Goal: Task Accomplishment & Management: Use online tool/utility

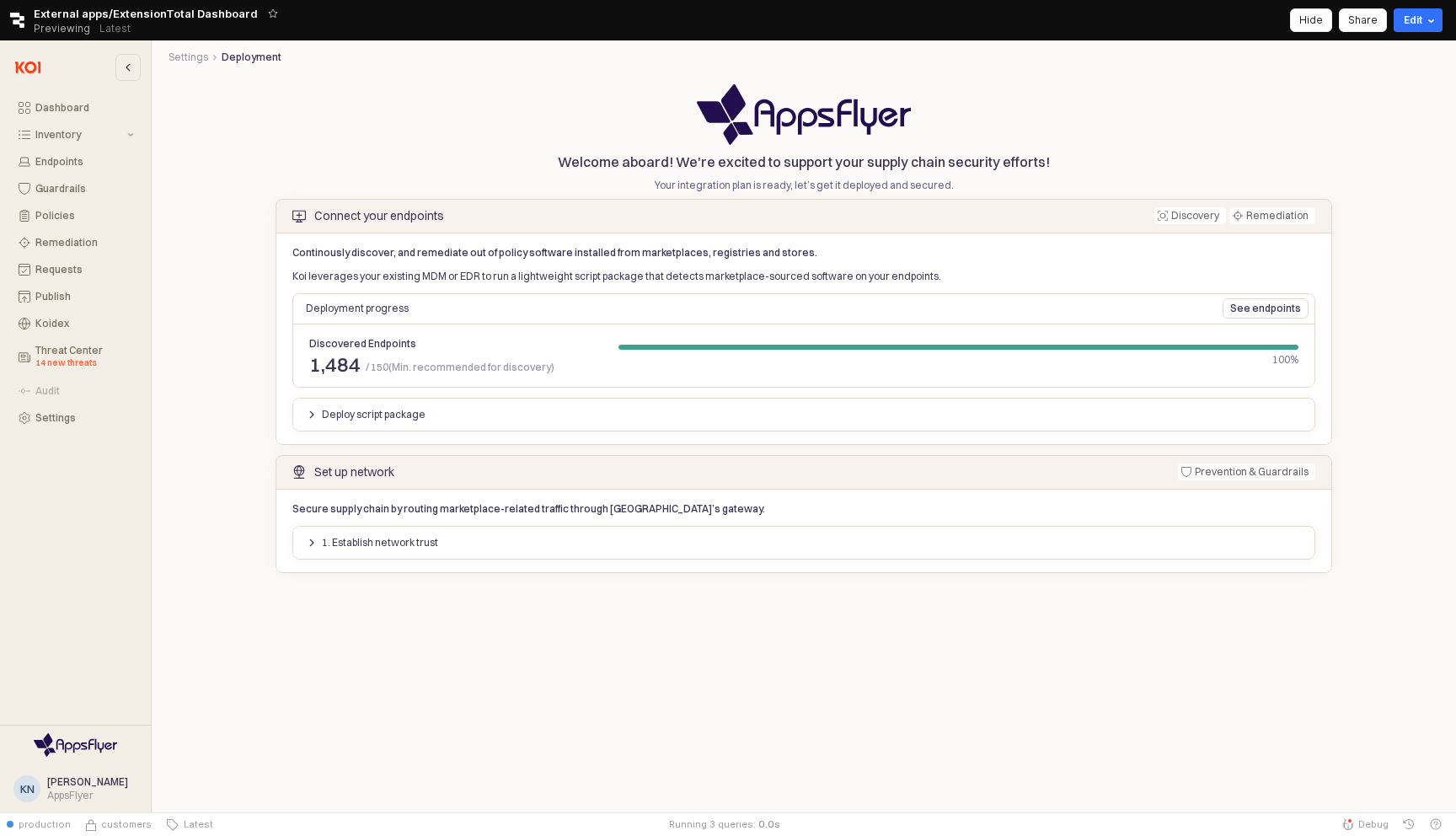
click at [315, 418] on div "Deploy script package" at bounding box center [365, 414] width 119 height 18
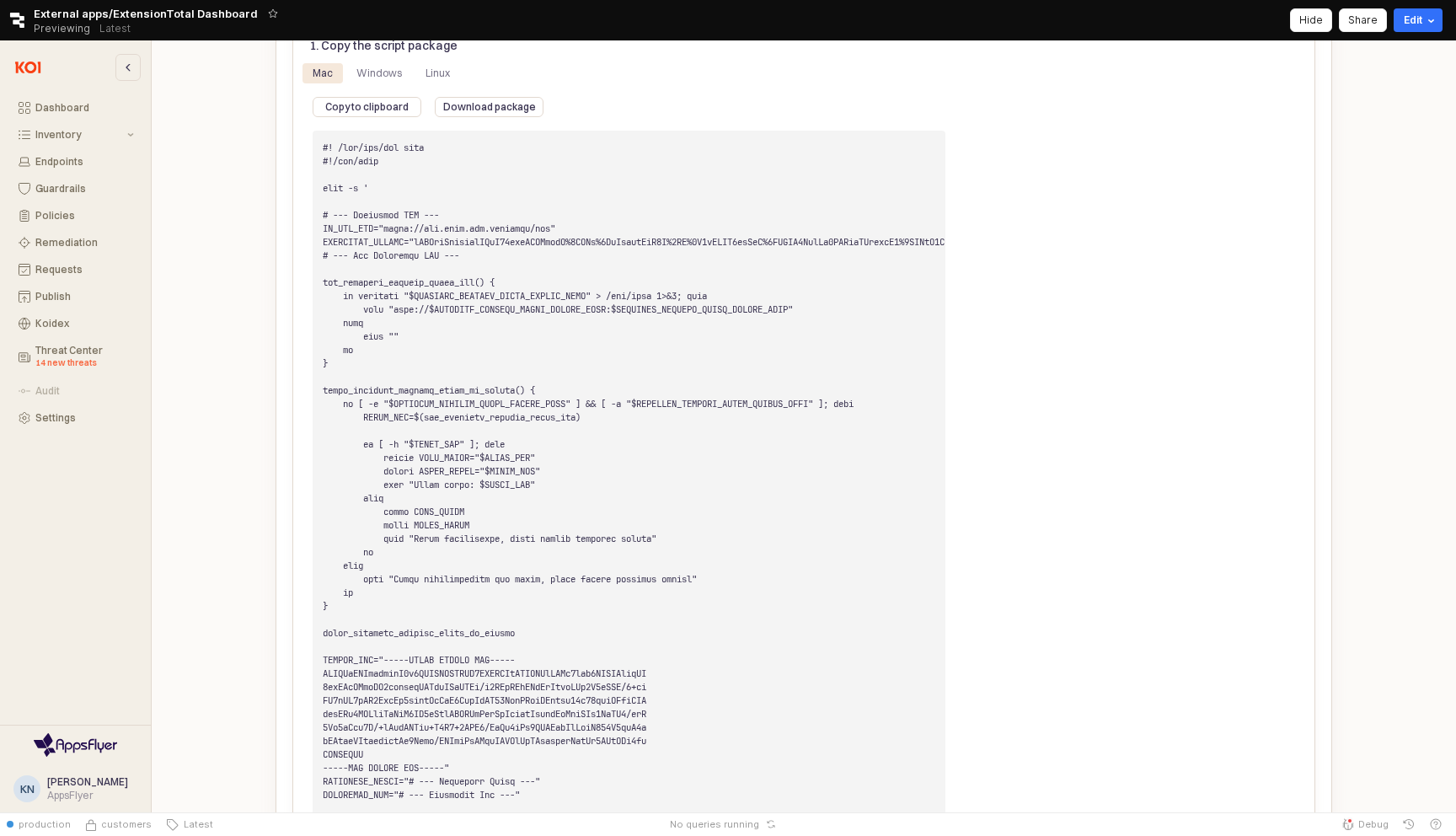
scroll to position [1217, 0]
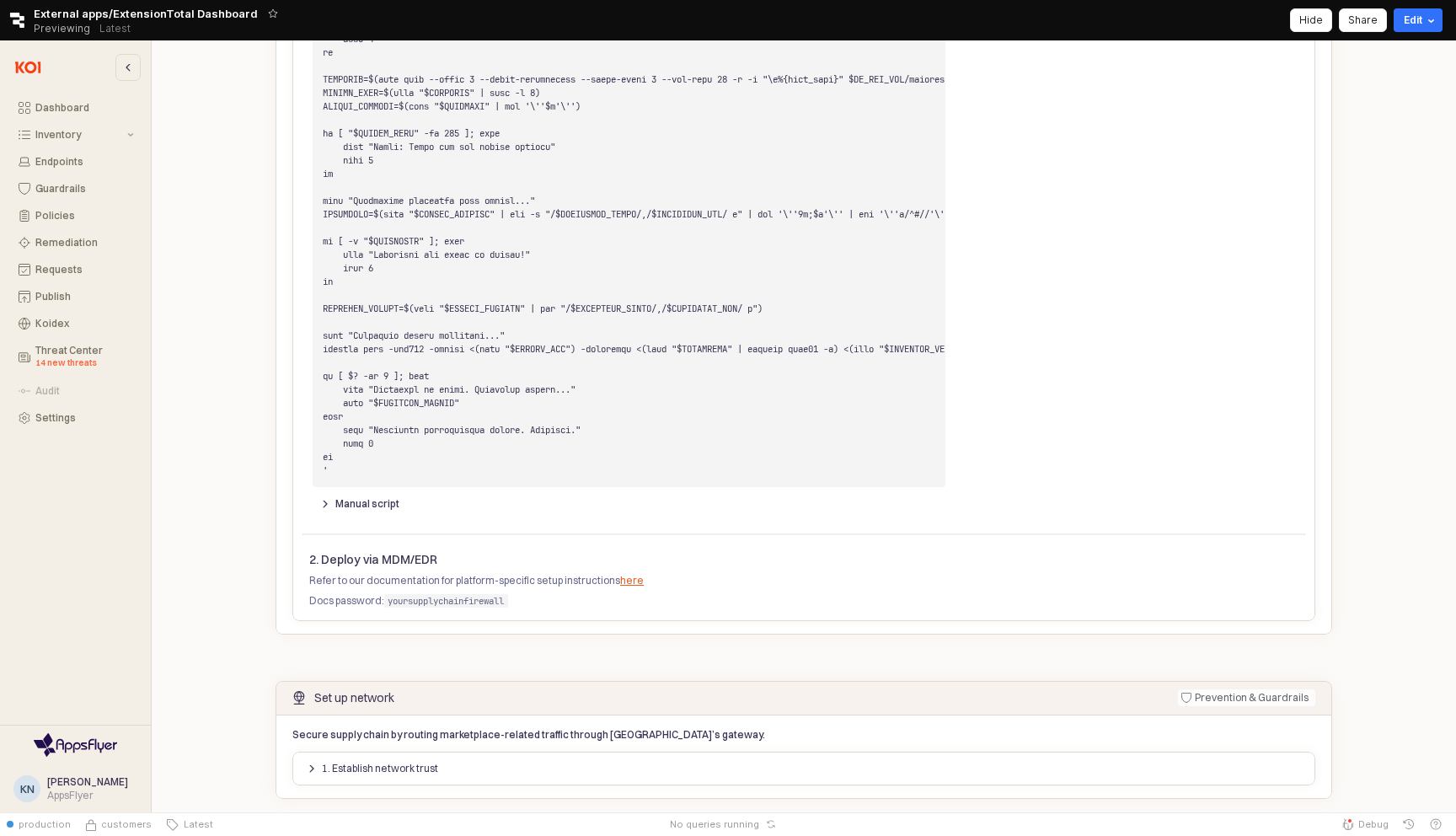
click at [306, 517] on div "Manual script" at bounding box center [628, 504] width 647 height 27
click at [325, 513] on div "Manual script" at bounding box center [360, 504] width 79 height 18
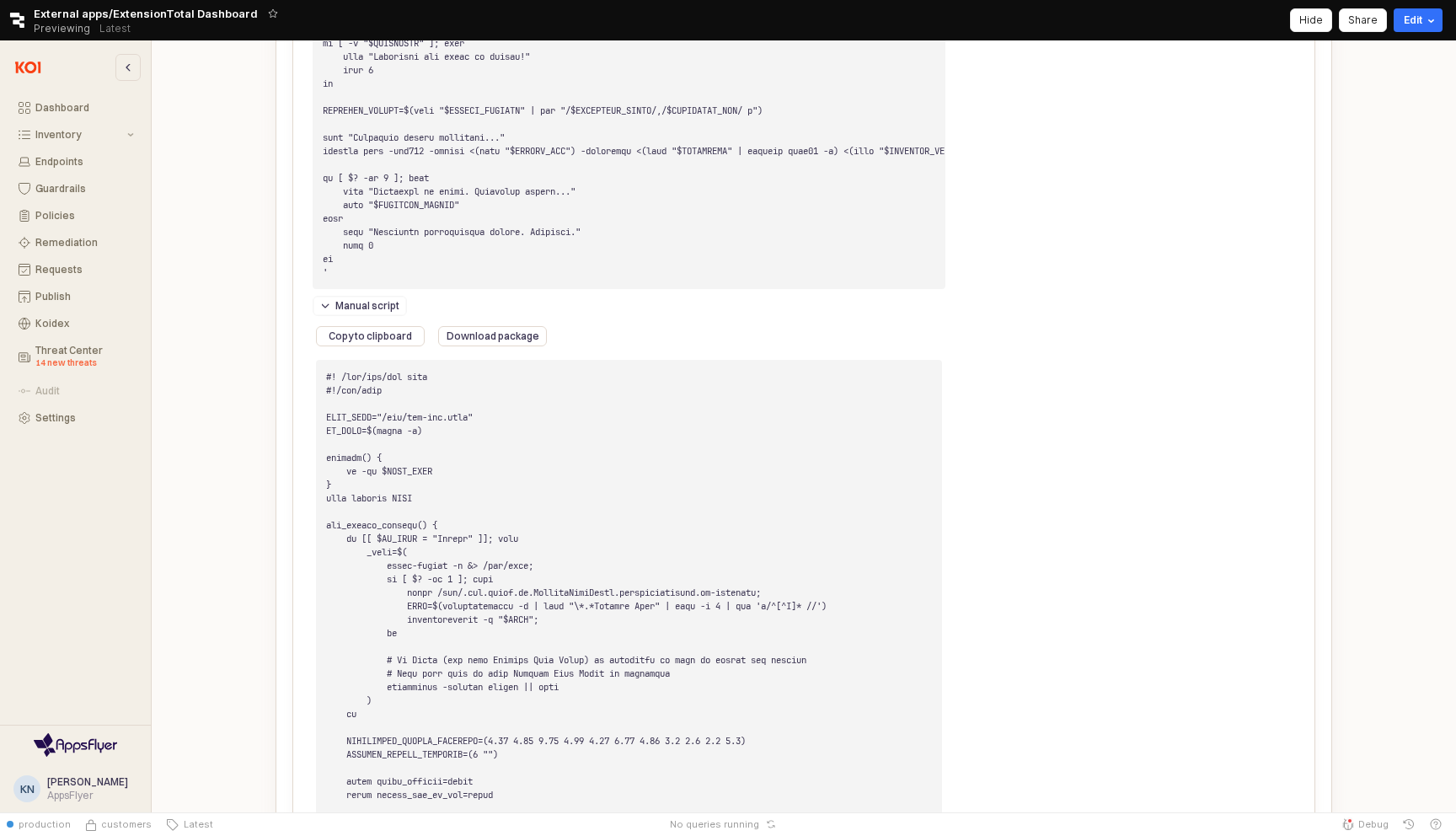
click at [325, 315] on div "Manual script" at bounding box center [360, 305] width 79 height 18
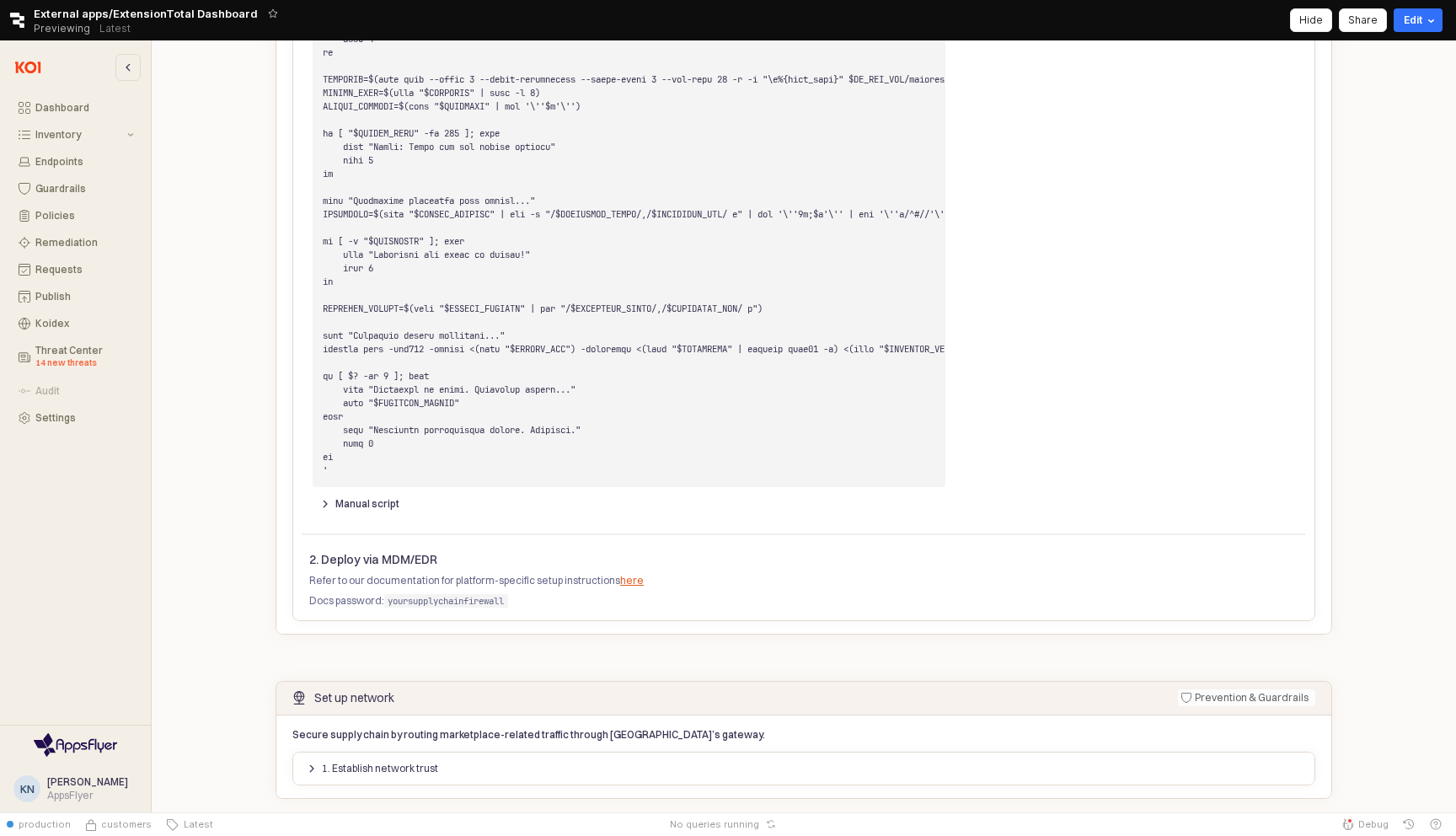
click at [305, 764] on button "1. Establish network trust" at bounding box center [372, 767] width 147 height 20
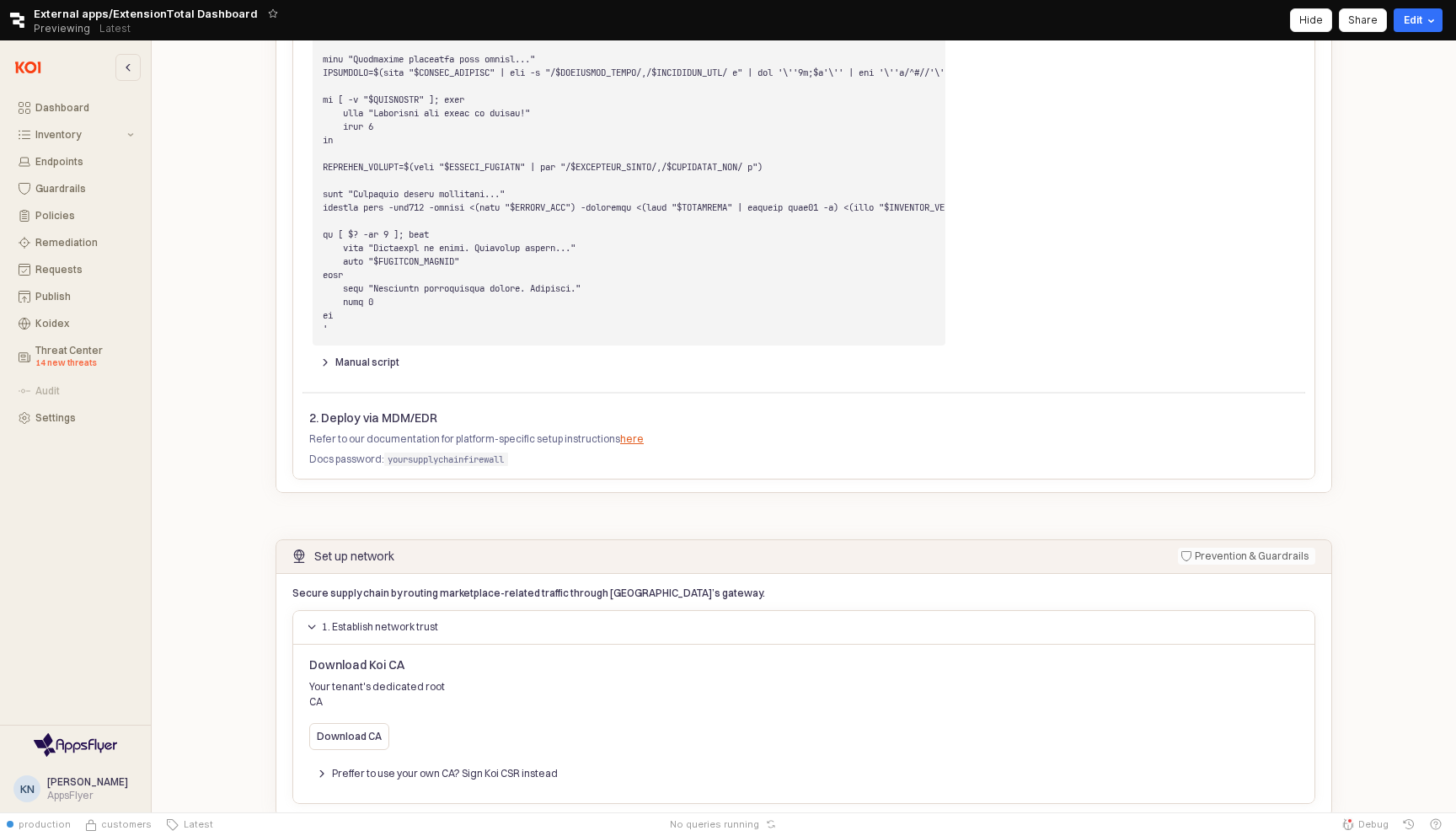
click at [325, 764] on div "Preffer to use your own CA? Sign Koi CSR instead" at bounding box center [437, 773] width 241 height 18
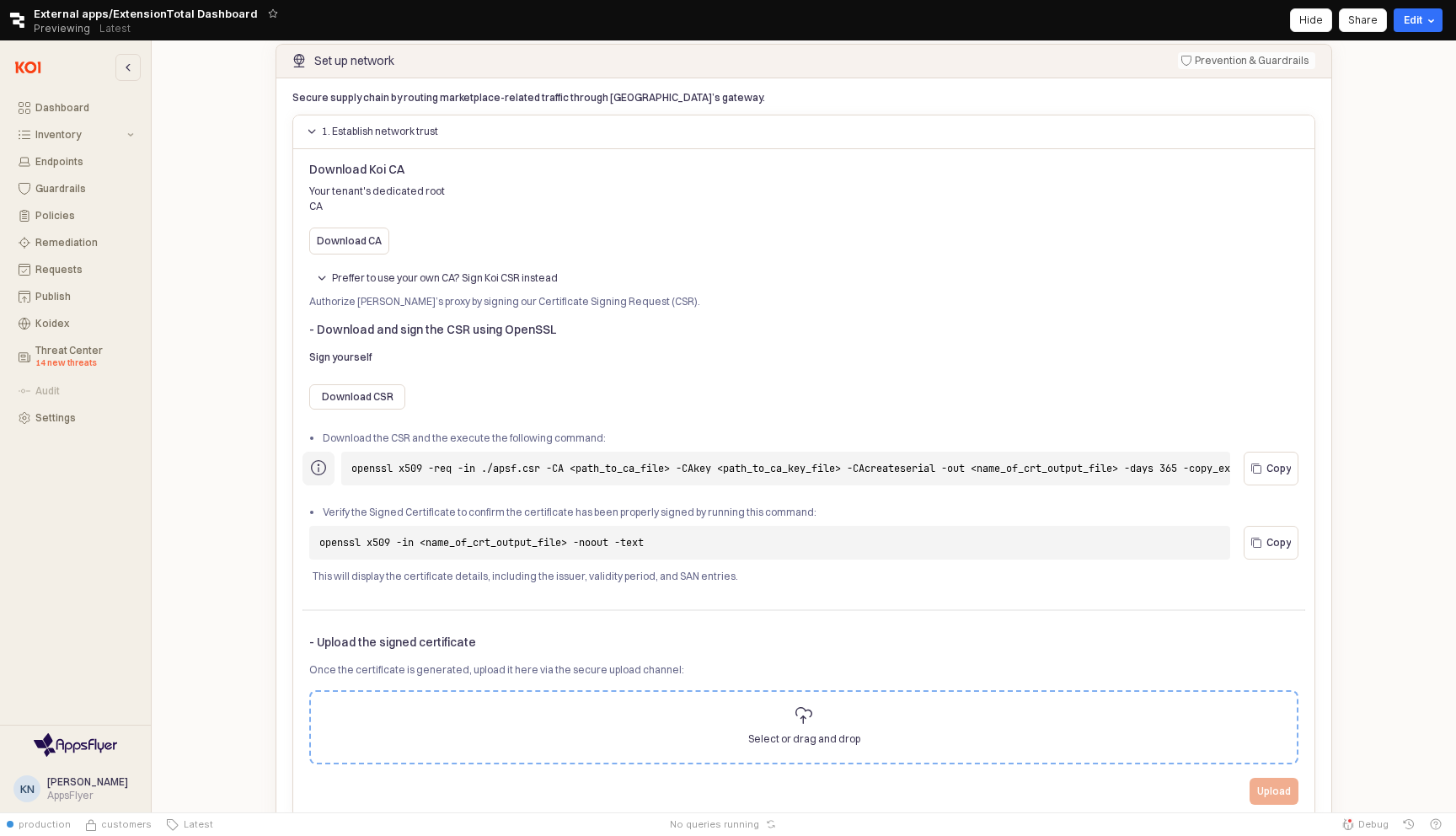
scroll to position [1870, 0]
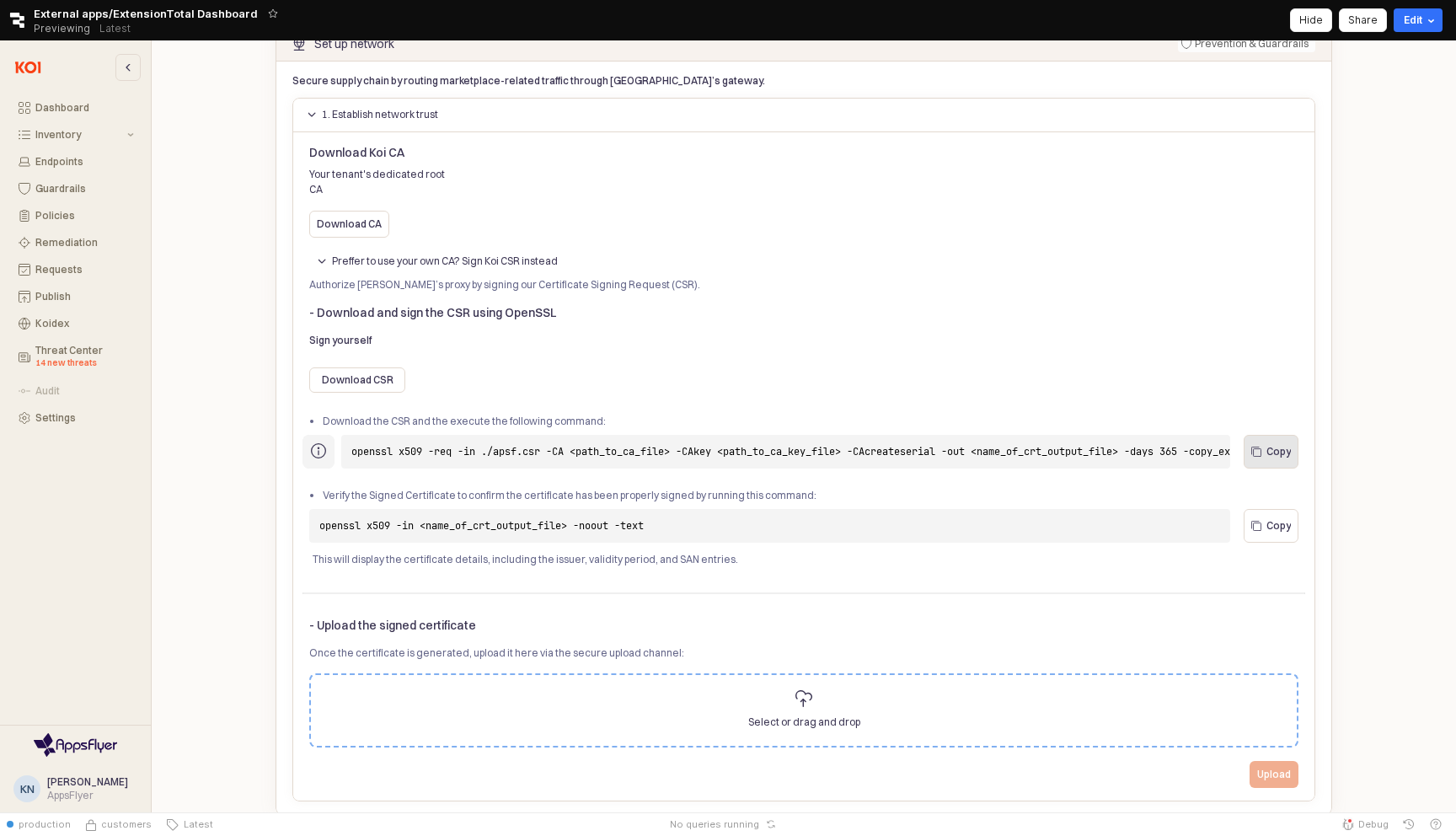
click at [1270, 445] on p "Copy" at bounding box center [1278, 451] width 24 height 14
